Goal: Task Accomplishment & Management: Use online tool/utility

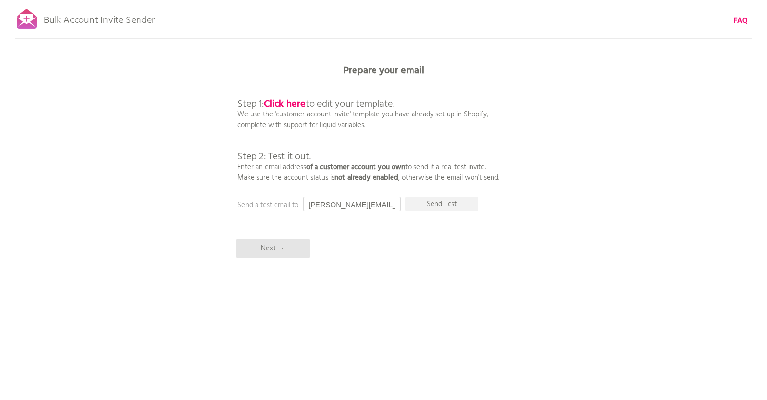
click at [357, 203] on input "[PERSON_NAME][EMAIL_ADDRESS][DOMAIN_NAME]" at bounding box center [351, 204] width 97 height 15
type input "cally@heycally.com"
click at [291, 102] on b "Click here" at bounding box center [285, 104] width 42 height 16
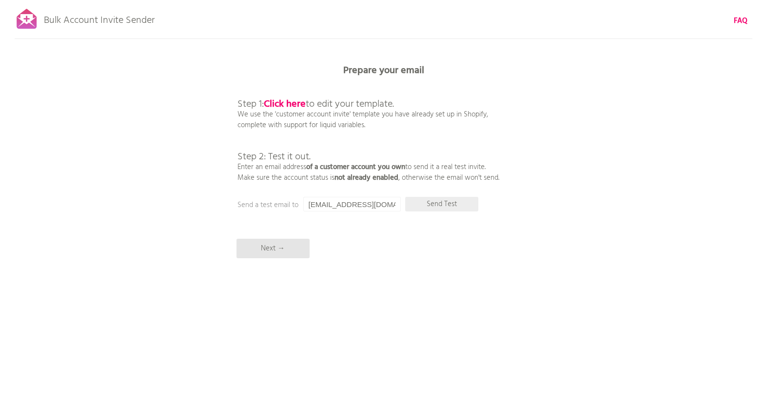
click at [424, 203] on p "Send Test" at bounding box center [441, 204] width 73 height 15
click at [273, 250] on p "Next →" at bounding box center [272, 248] width 73 height 19
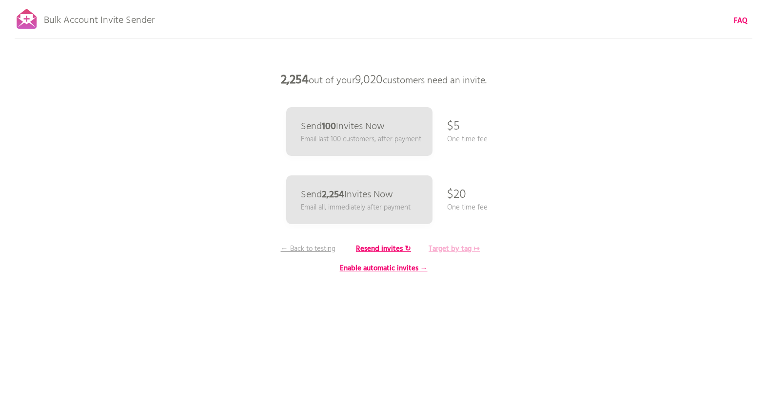
click at [457, 247] on b "Target by tag ↦" at bounding box center [453, 249] width 51 height 12
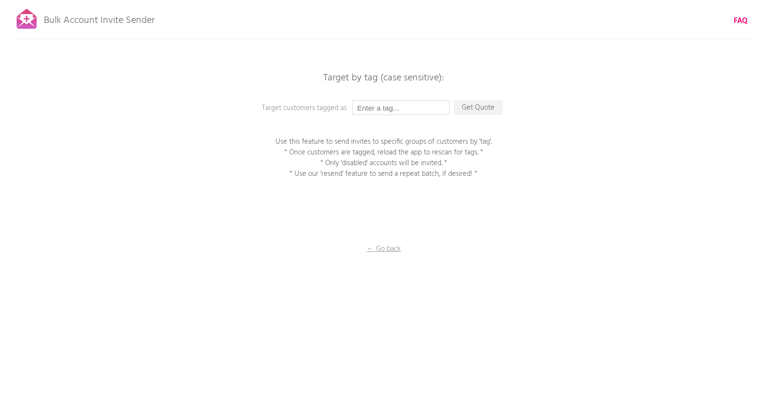
click at [399, 106] on input "text" at bounding box center [400, 107] width 97 height 15
type input "Migration USA Store"
click at [485, 107] on p "Get Quote" at bounding box center [478, 107] width 49 height 15
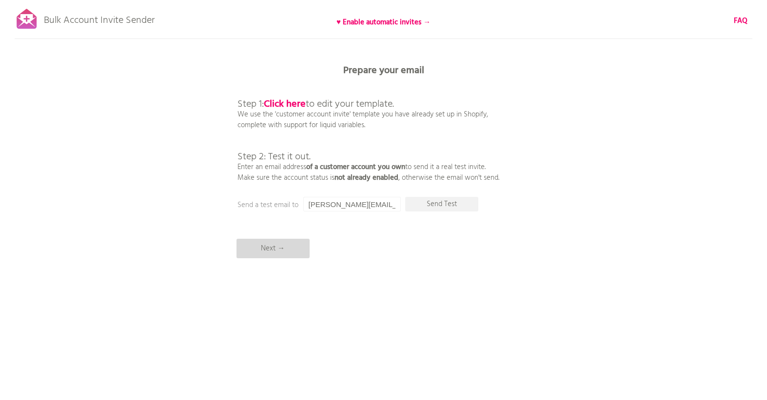
click at [278, 250] on p "Next →" at bounding box center [272, 248] width 73 height 19
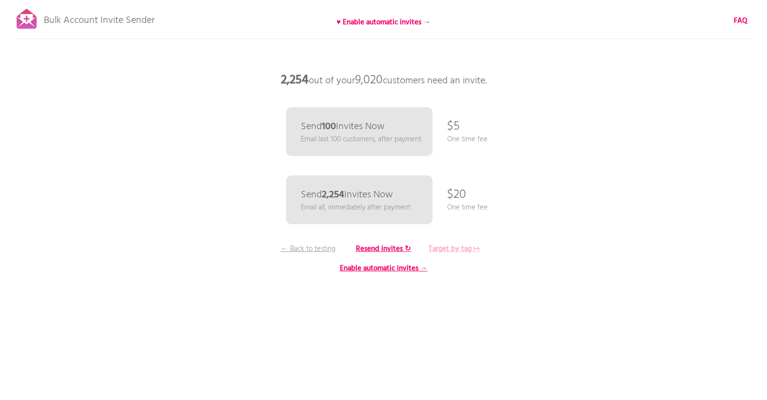
click at [455, 249] on b "Target by tag ↦" at bounding box center [453, 249] width 51 height 12
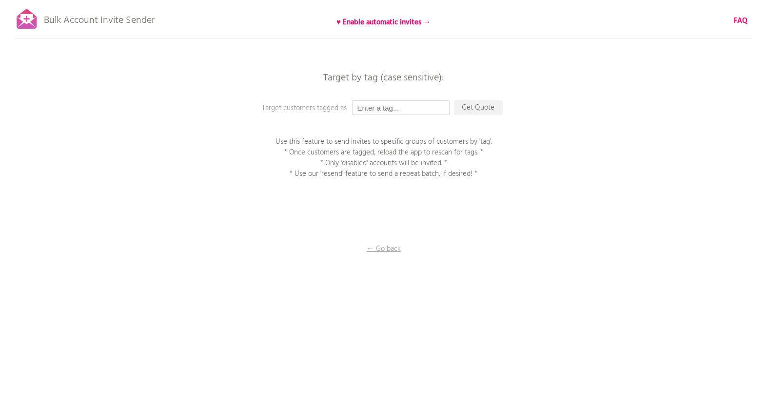
click at [405, 106] on input "text" at bounding box center [400, 107] width 97 height 15
type input "Migration USA Store"
click at [466, 107] on p "Get Quote" at bounding box center [478, 107] width 49 height 15
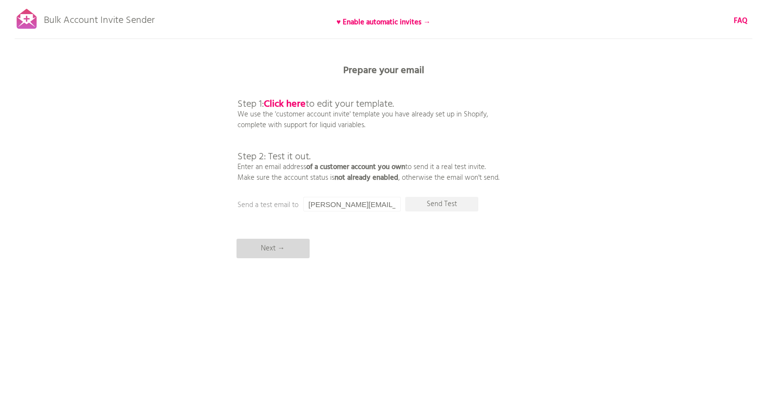
click at [283, 250] on p "Next →" at bounding box center [272, 248] width 73 height 19
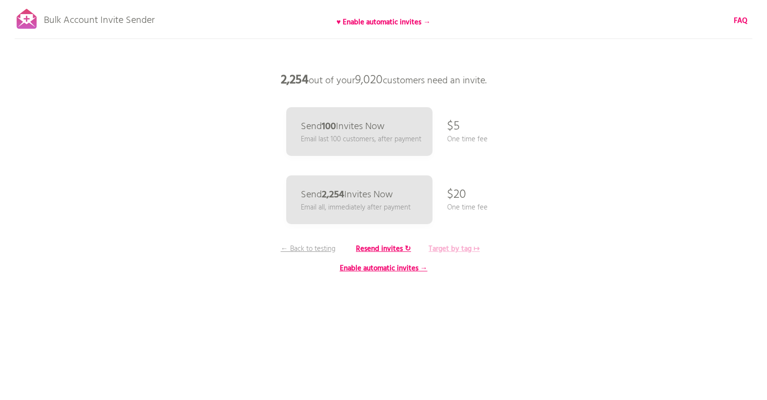
click at [454, 249] on b "Target by tag ↦" at bounding box center [453, 249] width 51 height 12
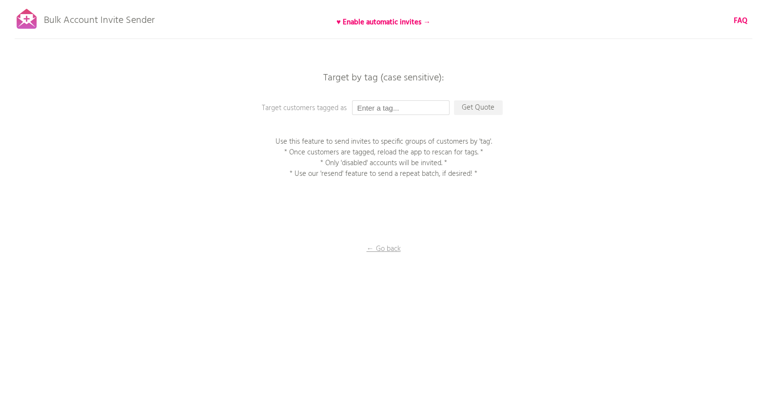
drag, startPoint x: 407, startPoint y: 105, endPoint x: 328, endPoint y: 109, distance: 79.0
click at [328, 0] on div "Target by tag (case sensitive): Target customers tagged as Get Quote Use this f…" at bounding box center [383, 0] width 767 height 0
type input "Migration USA Store"
click at [489, 105] on p "Get Quote" at bounding box center [478, 107] width 49 height 15
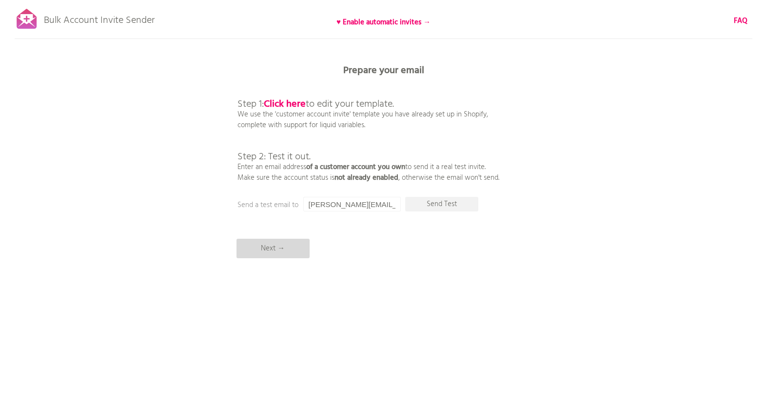
click at [253, 243] on p "Next →" at bounding box center [272, 248] width 73 height 19
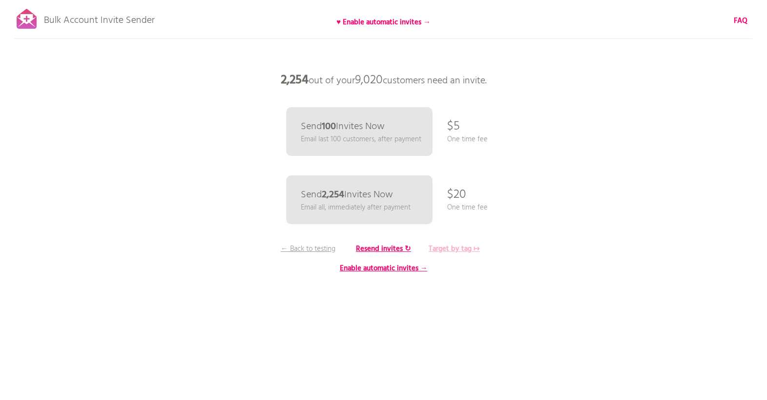
click at [460, 249] on b "Target by tag ↦" at bounding box center [453, 249] width 51 height 12
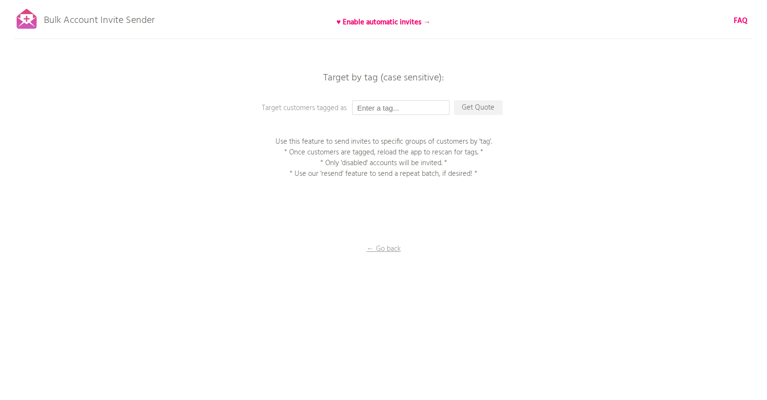
click at [400, 105] on input "text" at bounding box center [400, 107] width 97 height 15
type input "Migration USA Store"
click at [483, 106] on p "Get Quote" at bounding box center [478, 107] width 49 height 15
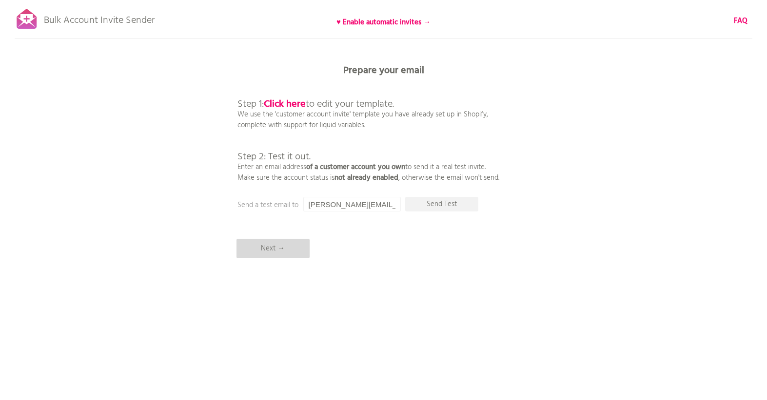
click at [280, 248] on p "Next →" at bounding box center [272, 248] width 73 height 19
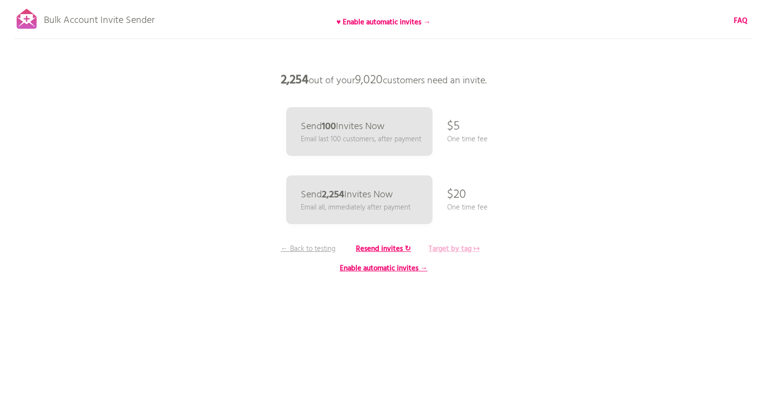
click at [453, 252] on b "Target by tag ↦" at bounding box center [453, 249] width 51 height 12
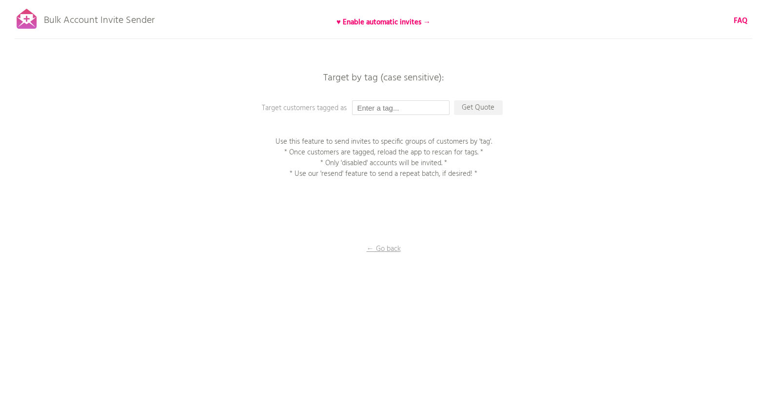
click at [383, 106] on input "text" at bounding box center [400, 107] width 97 height 15
type input "Migration USA Store"
click at [487, 110] on p "Get Quote" at bounding box center [478, 107] width 49 height 15
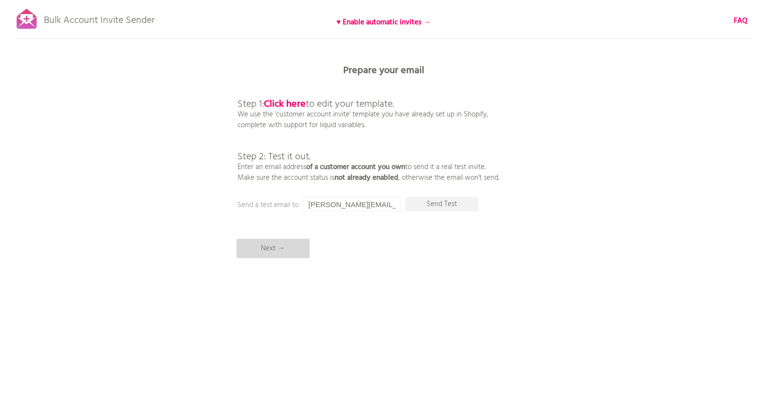
click at [265, 250] on p "Next →" at bounding box center [272, 248] width 73 height 19
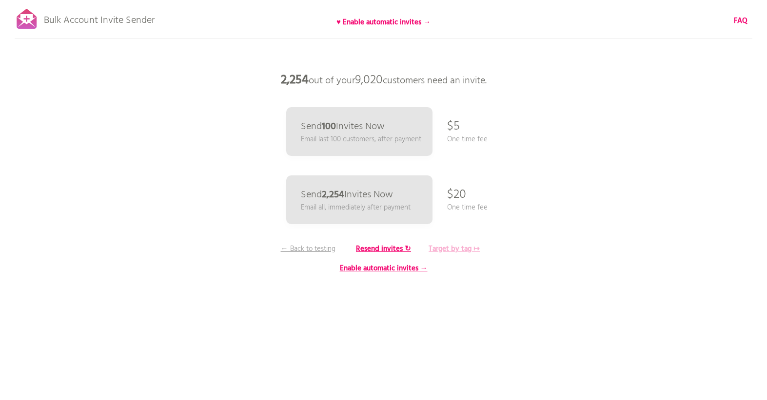
click at [457, 250] on b "Target by tag ↦" at bounding box center [453, 249] width 51 height 12
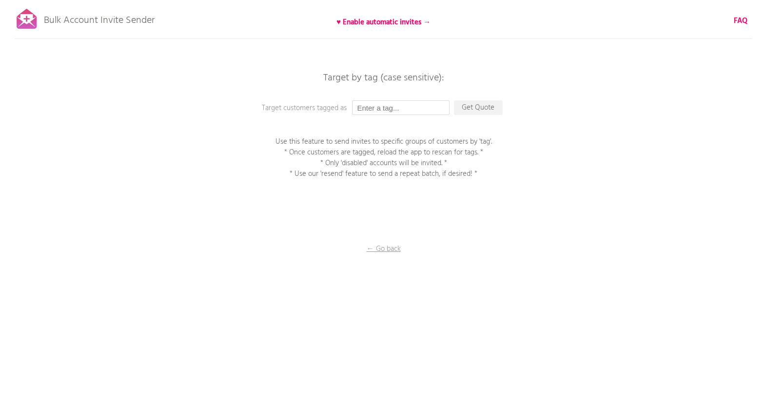
drag, startPoint x: 418, startPoint y: 106, endPoint x: 308, endPoint y: 103, distance: 109.7
click at [308, 0] on div "Target by tag (case sensitive): Target customers tagged as Get Quote Use this f…" at bounding box center [383, 0] width 767 height 0
type input "Migration USA Store"
click at [472, 108] on p "Get Quote" at bounding box center [478, 107] width 49 height 15
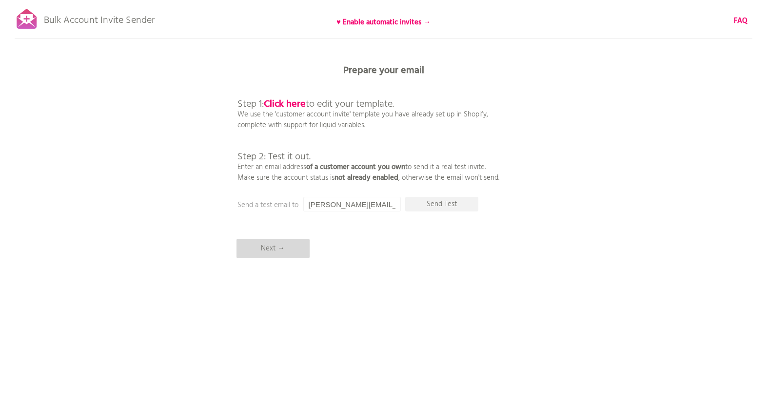
click at [273, 253] on p "Next →" at bounding box center [272, 248] width 73 height 19
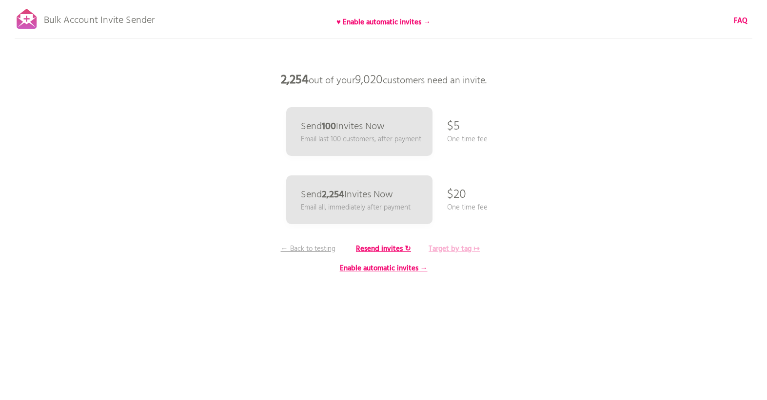
click at [470, 250] on b "Target by tag ↦" at bounding box center [453, 249] width 51 height 12
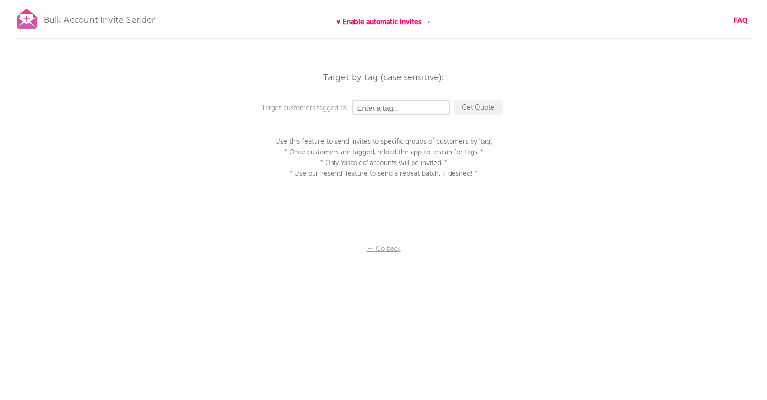
drag, startPoint x: 421, startPoint y: 107, endPoint x: 313, endPoint y: 107, distance: 107.7
click at [313, 0] on div "Target by tag (case sensitive): Target customers tagged as Get Quote Use this f…" at bounding box center [383, 0] width 767 height 0
type input "Migration USA Store"
click at [489, 107] on p "Get Quote" at bounding box center [478, 107] width 49 height 15
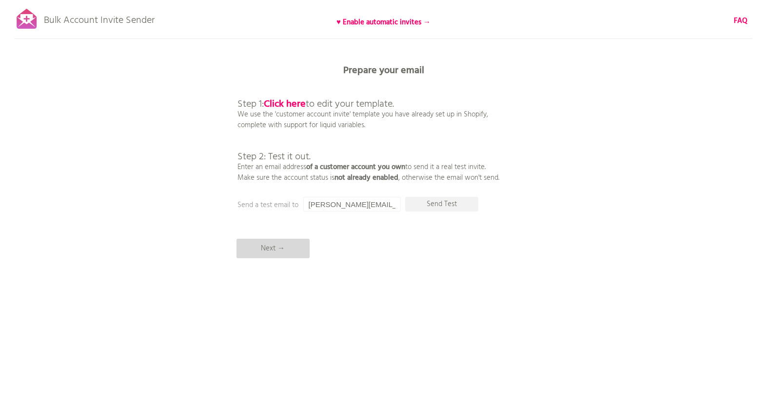
click at [284, 255] on p "Next →" at bounding box center [272, 248] width 73 height 19
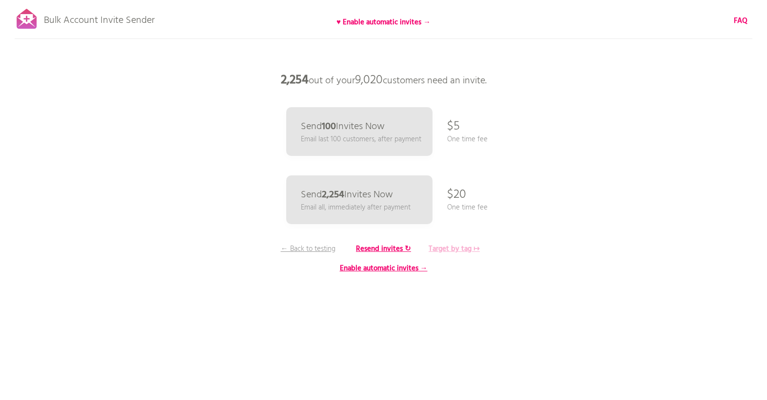
click at [452, 248] on b "Target by tag ↦" at bounding box center [453, 249] width 51 height 12
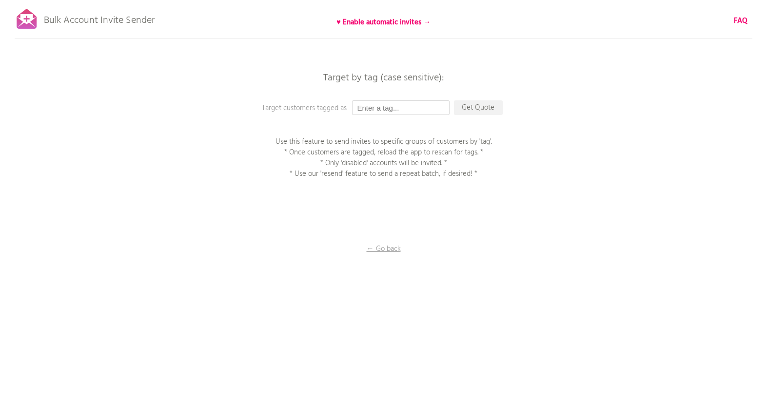
drag, startPoint x: 392, startPoint y: 104, endPoint x: 323, endPoint y: 100, distance: 68.9
click at [323, 100] on div "Bulk Account Invite Sender ♥ Enable automatic invites → FAQ Synced all customer…" at bounding box center [383, 170] width 767 height 341
type input "M"
type input "Migration USA Store"
click at [477, 106] on p "Get Quote" at bounding box center [478, 107] width 49 height 15
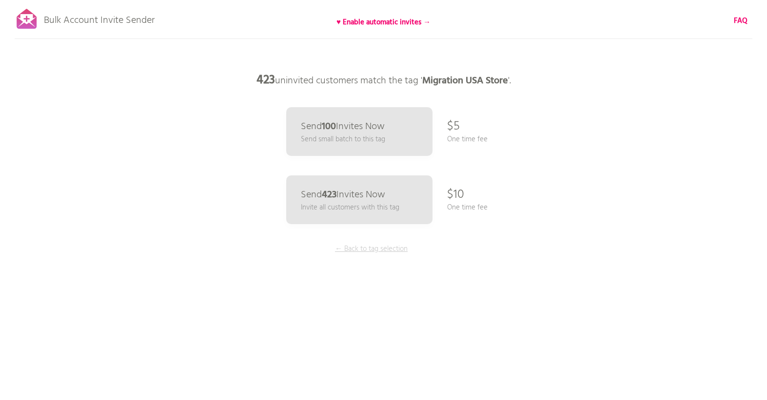
click at [377, 249] on p "← Back to tag selection" at bounding box center [371, 249] width 73 height 11
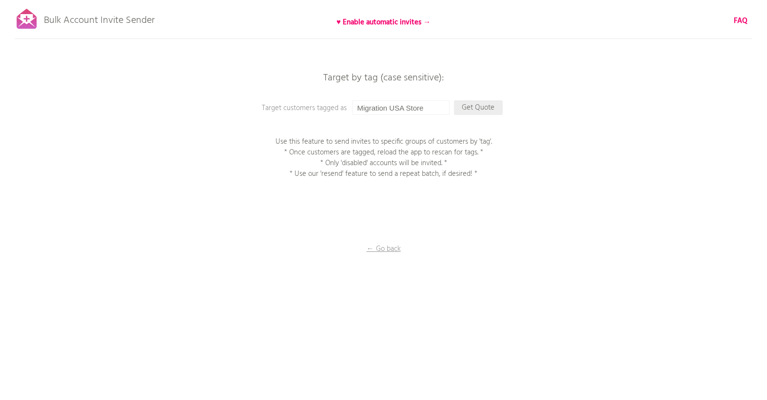
click at [489, 108] on p "Get Quote" at bounding box center [478, 107] width 49 height 15
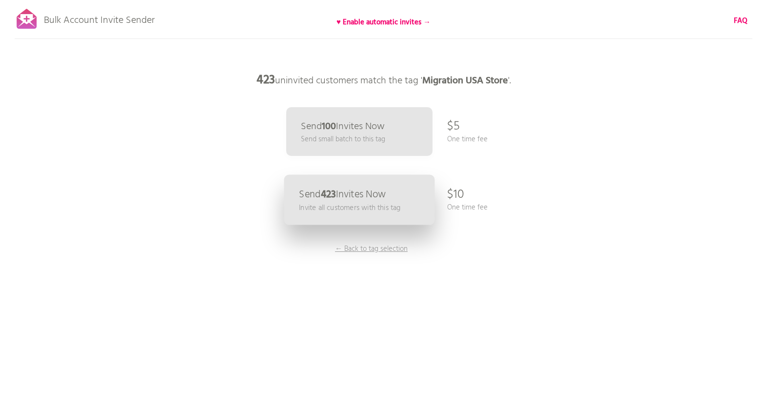
click at [363, 194] on p "Send 423 Invites Now" at bounding box center [342, 195] width 87 height 10
